Goal: Task Accomplishment & Management: Use online tool/utility

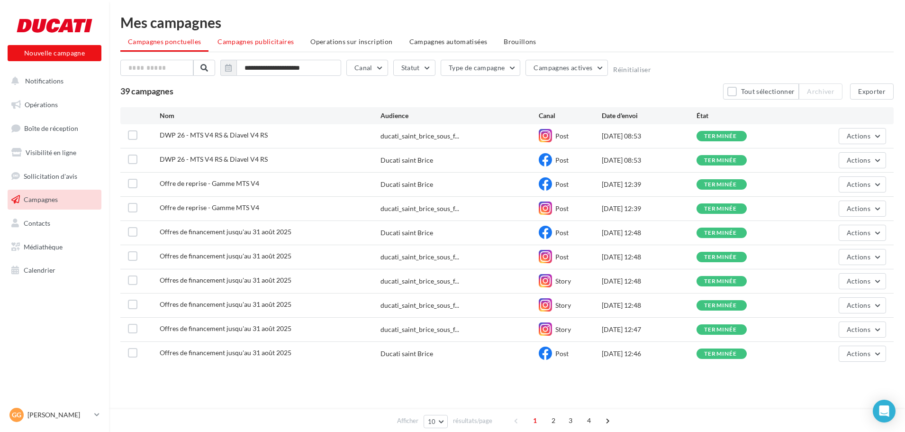
click at [275, 39] on span "Campagnes publicitaires" at bounding box center [256, 41] width 76 height 8
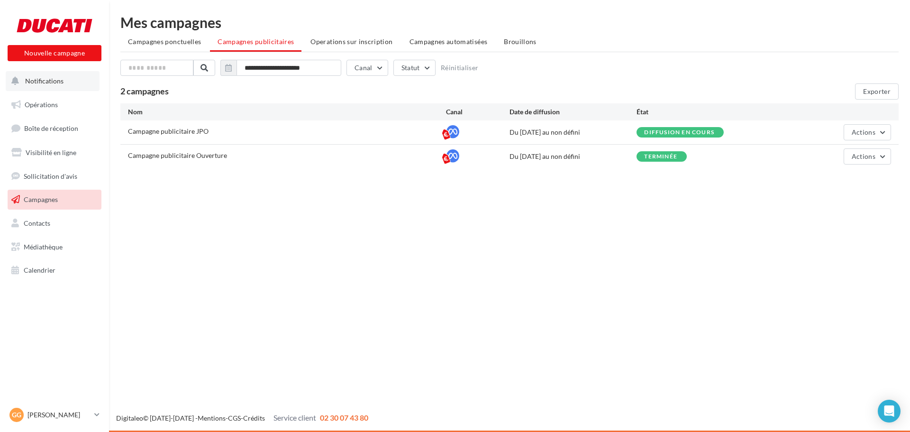
click at [36, 83] on span "Notifications" at bounding box center [44, 81] width 38 height 8
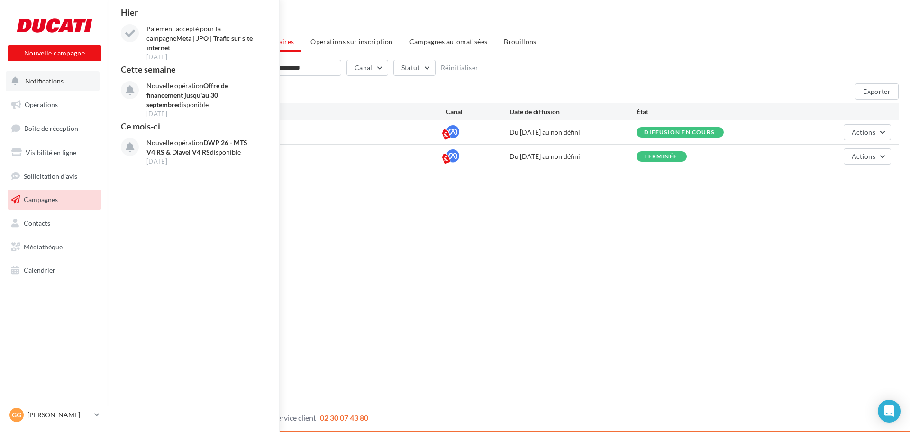
click at [36, 83] on span "Notifications" at bounding box center [44, 81] width 38 height 8
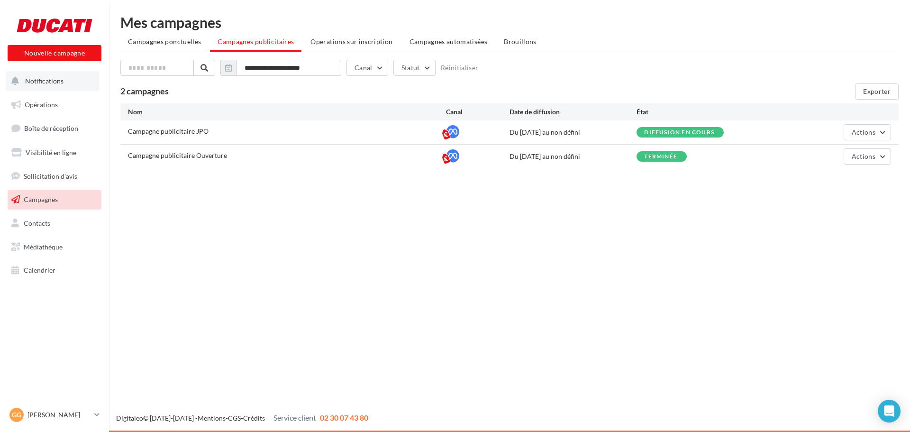
click at [36, 83] on span "Notifications" at bounding box center [44, 81] width 38 height 8
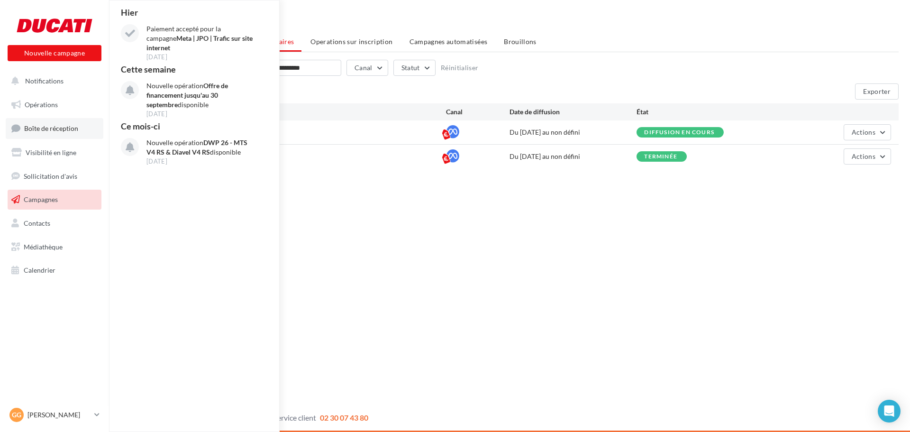
click at [39, 132] on span "Boîte de réception" at bounding box center [51, 128] width 54 height 8
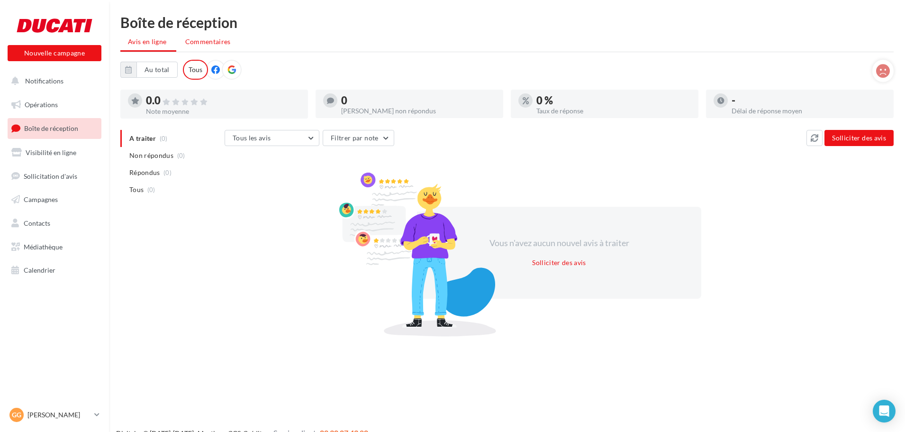
click at [199, 35] on li "Commentaires" at bounding box center [209, 41] width 63 height 17
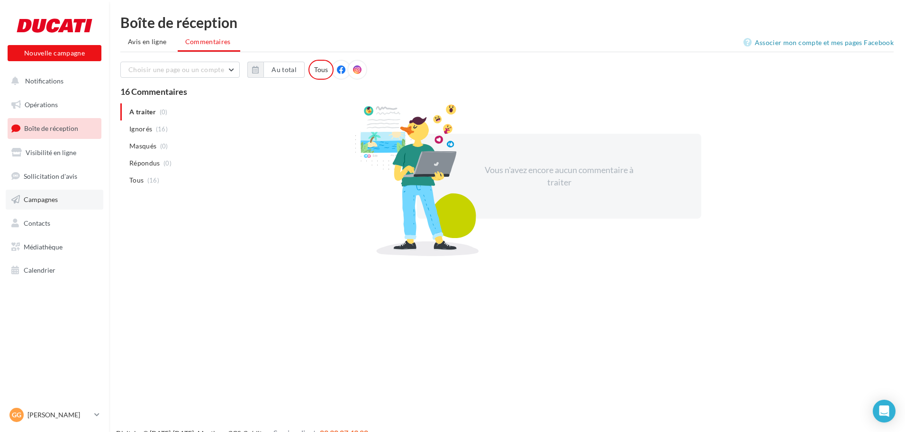
click at [44, 202] on span "Campagnes" at bounding box center [41, 199] width 34 height 8
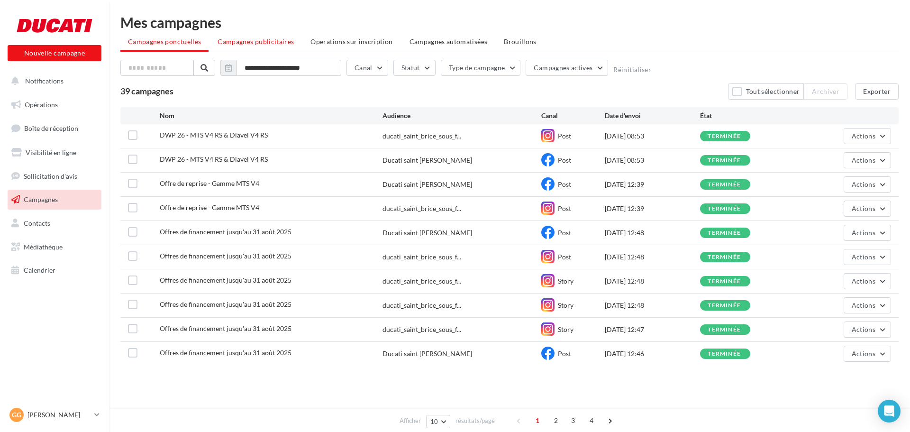
click at [260, 38] on span "Campagnes publicitaires" at bounding box center [256, 41] width 76 height 8
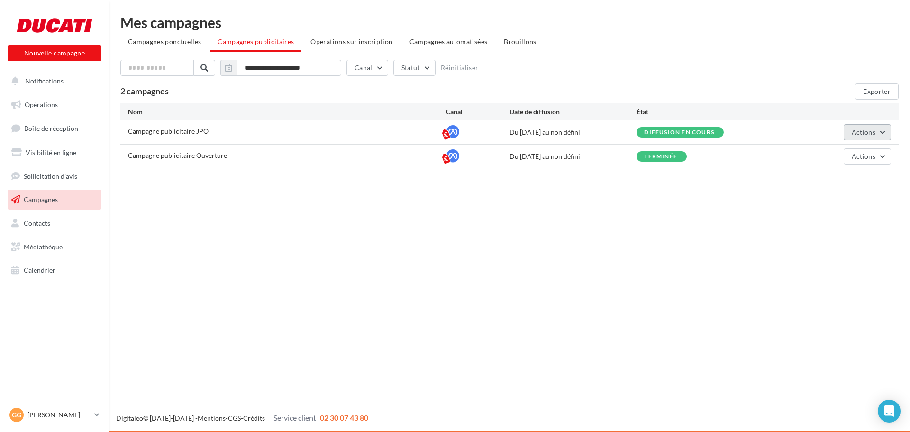
click at [869, 134] on span "Actions" at bounding box center [864, 132] width 24 height 8
click at [842, 174] on button "Voir les résultats" at bounding box center [843, 179] width 95 height 25
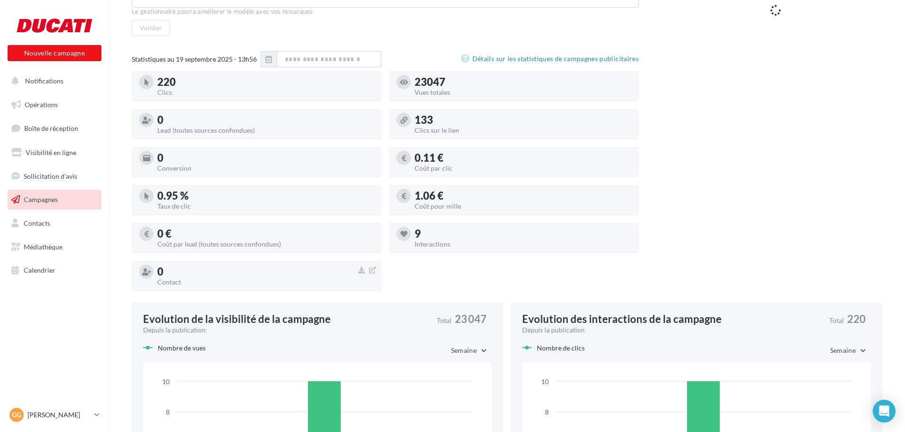
scroll to position [193, 0]
